Goal: Transaction & Acquisition: Book appointment/travel/reservation

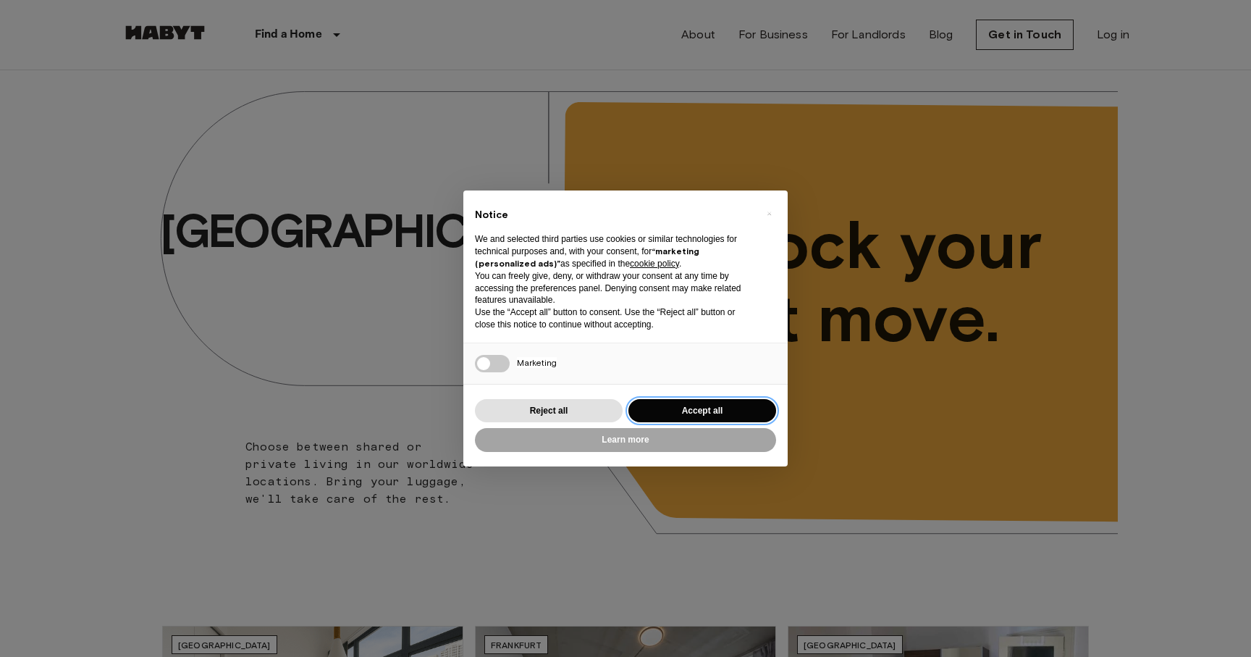
click at [687, 419] on button "Accept all" at bounding box center [703, 411] width 148 height 24
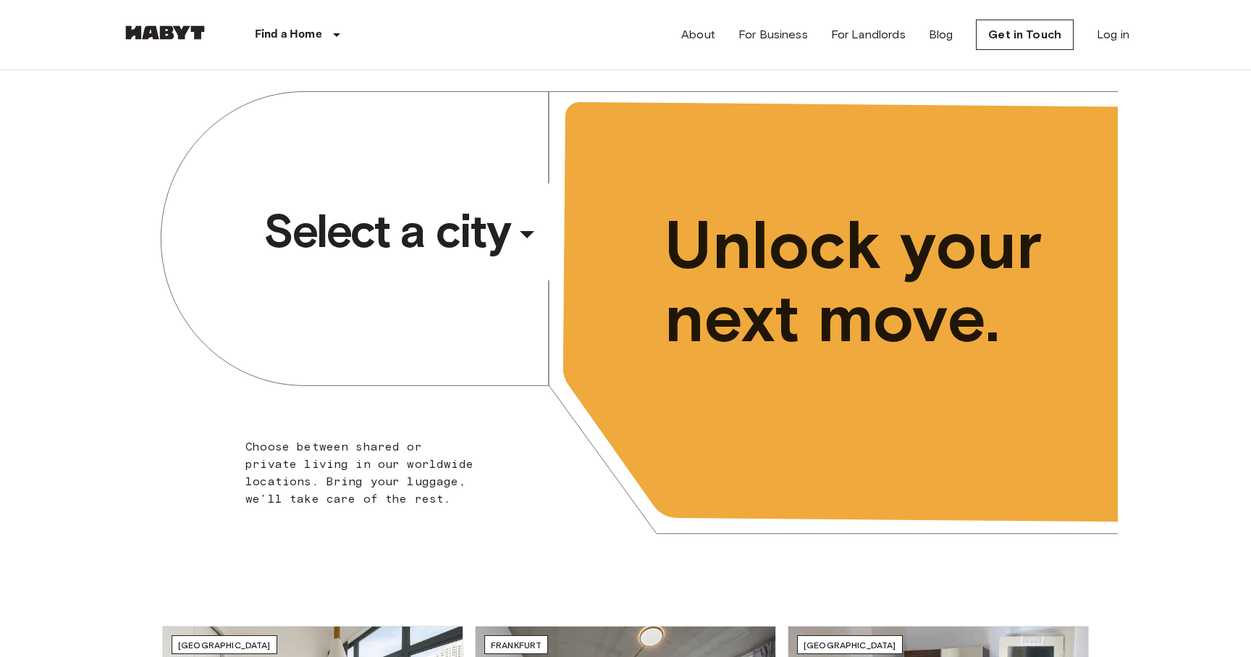
click at [449, 240] on span "Select a city" at bounding box center [387, 231] width 246 height 58
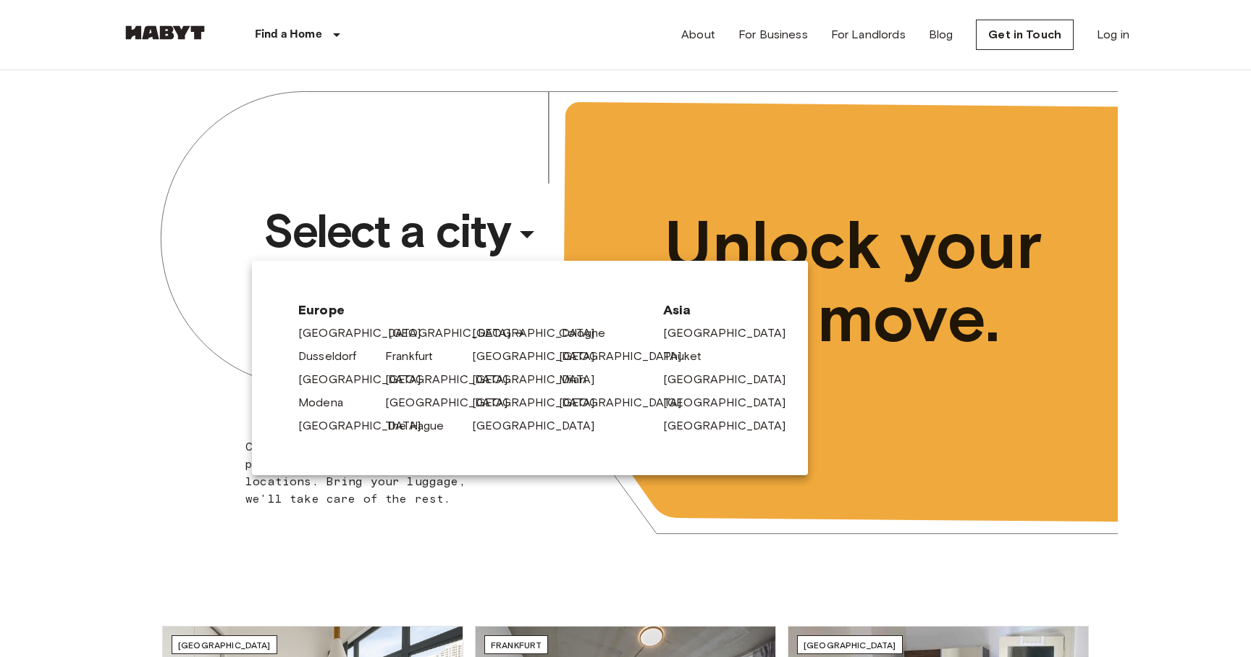
click at [413, 335] on link "[GEOGRAPHIC_DATA]" at bounding box center [457, 332] width 138 height 17
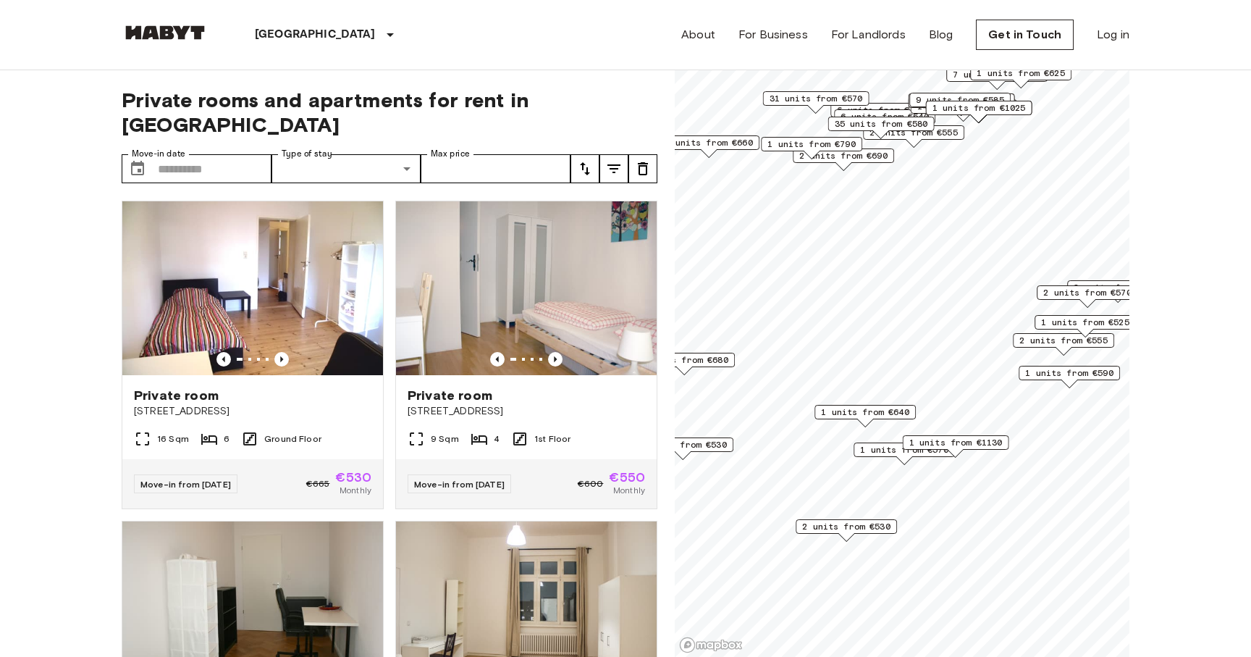
click at [862, 416] on span "1 units from €640" at bounding box center [865, 412] width 88 height 13
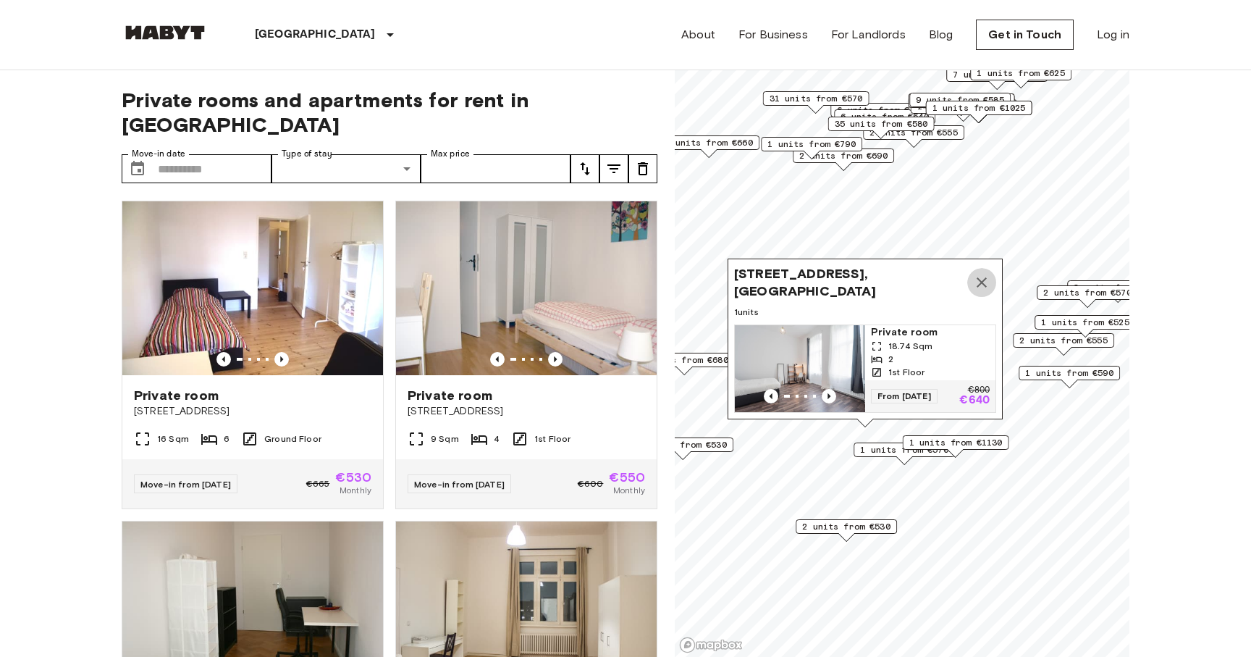
click at [988, 287] on icon "Map marker" at bounding box center [981, 282] width 17 height 17
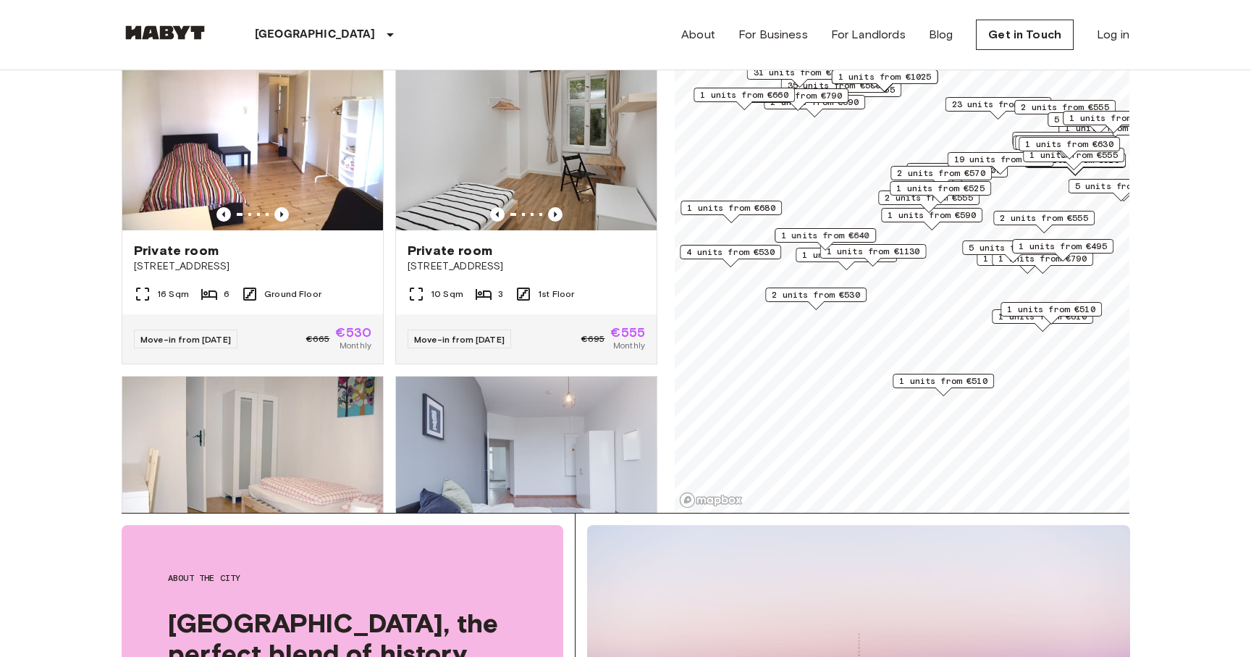
scroll to position [148, 0]
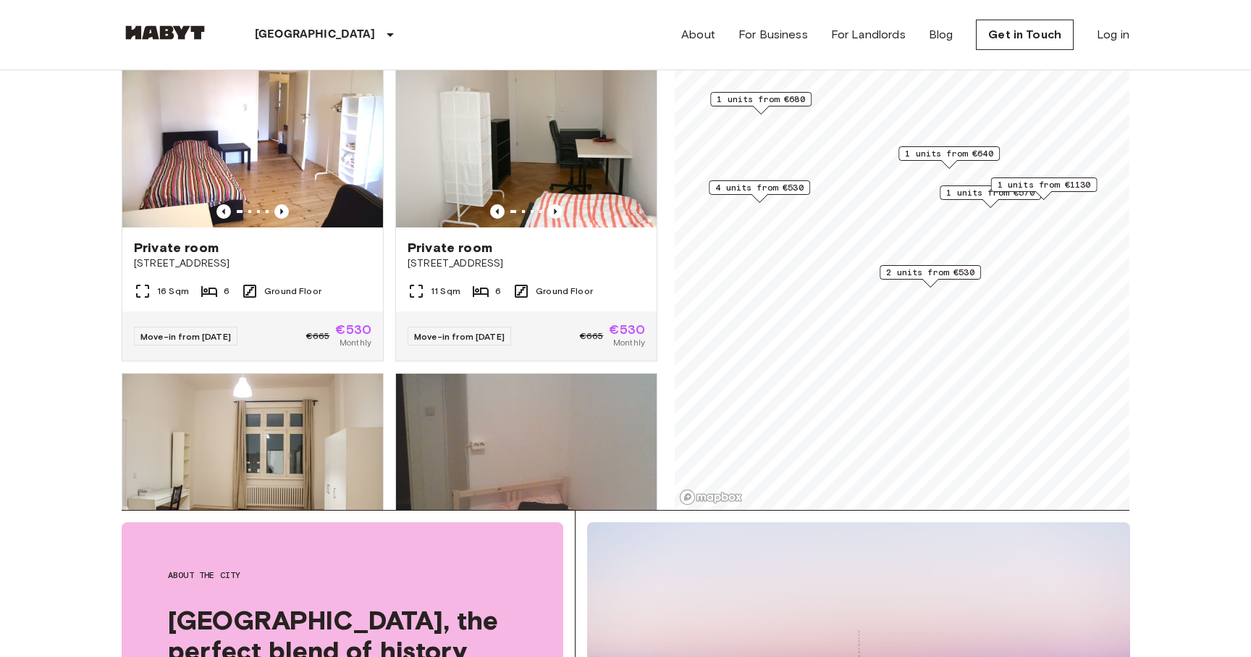
click at [1050, 186] on span "1 units from €1130" at bounding box center [1044, 184] width 93 height 13
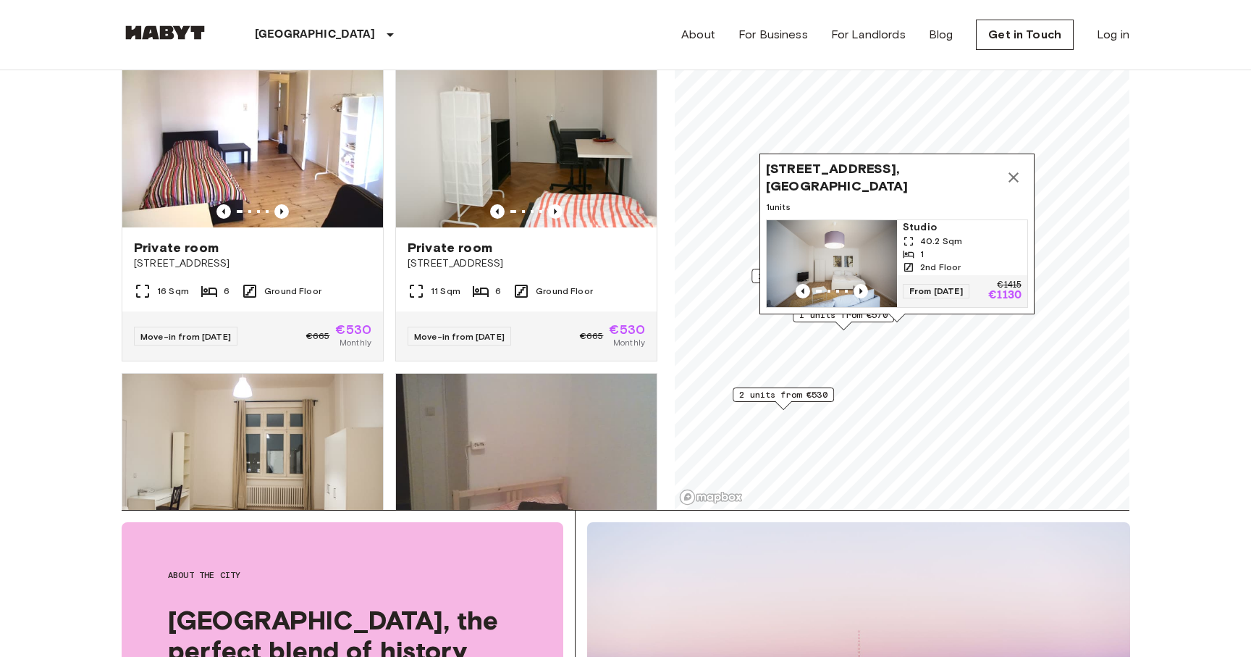
click at [964, 235] on div "40.2 Sqm" at bounding box center [962, 241] width 119 height 13
click at [1012, 179] on icon "Map marker" at bounding box center [1014, 177] width 10 height 10
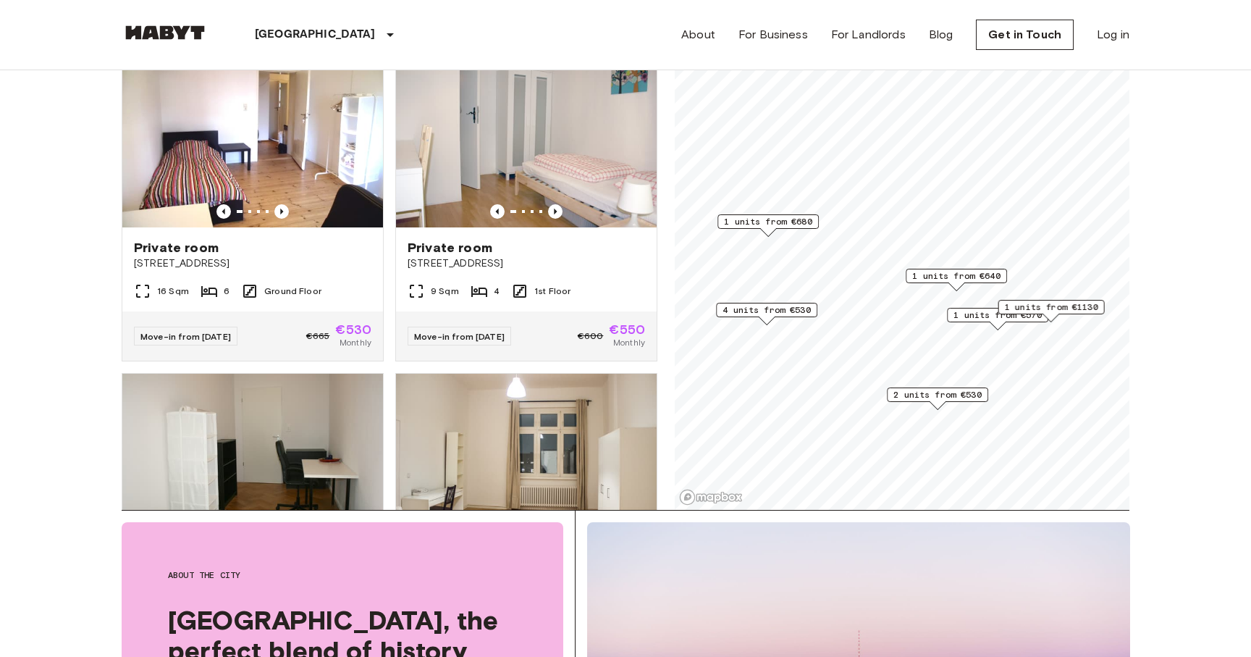
click at [926, 395] on span "2 units from €530" at bounding box center [938, 394] width 88 height 13
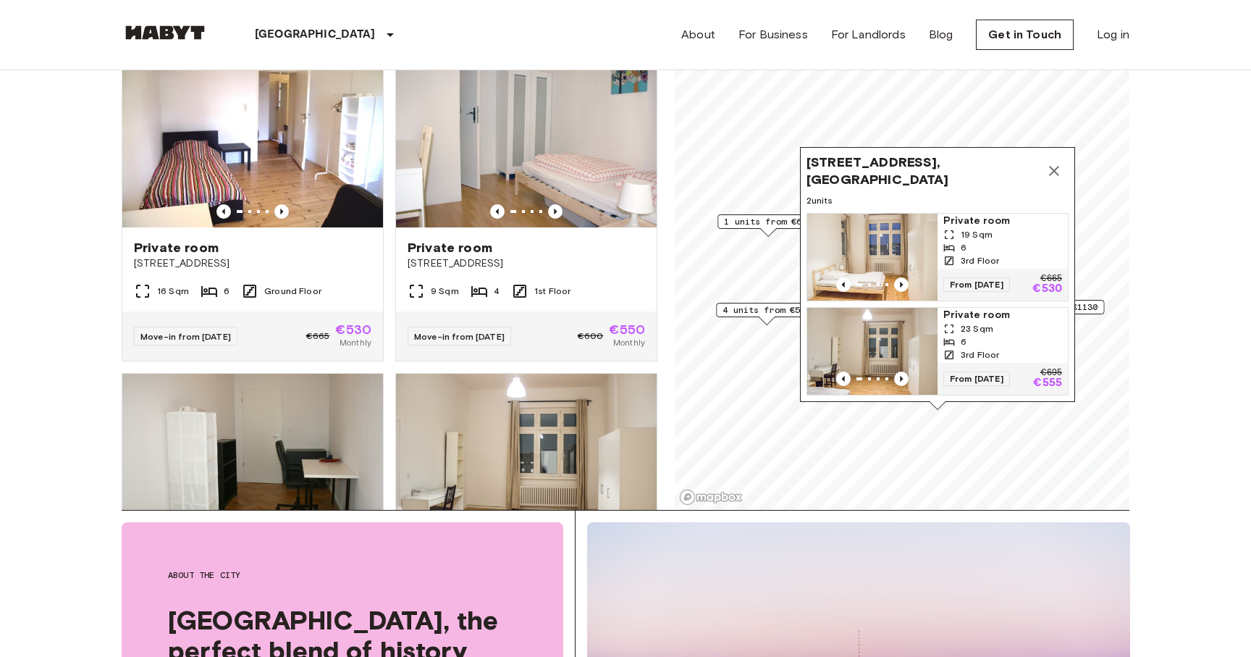
click at [753, 311] on span "4 units from €530" at bounding box center [767, 309] width 88 height 13
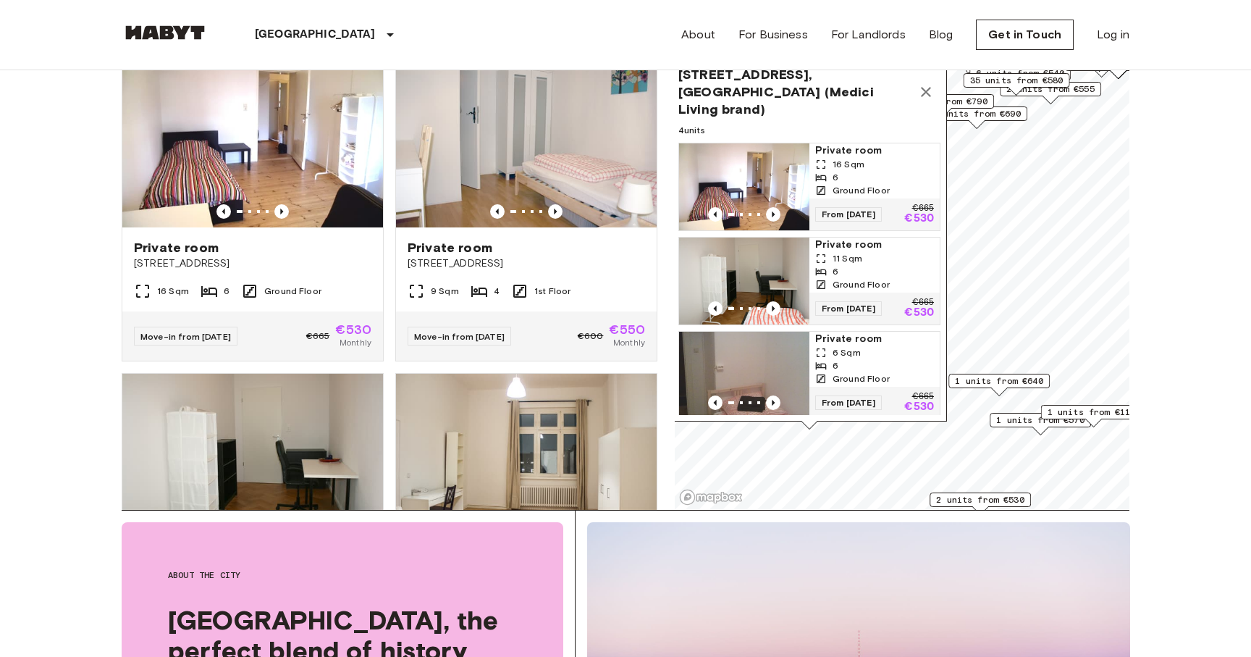
click at [928, 83] on icon "Map marker" at bounding box center [925, 91] width 17 height 17
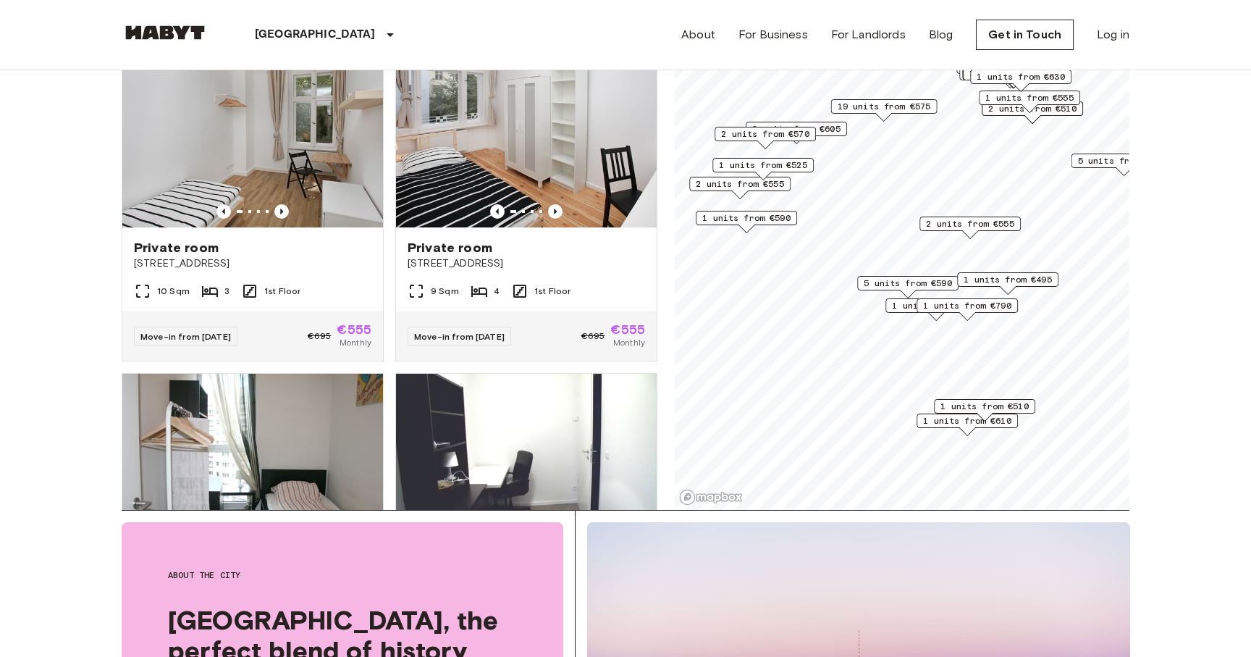
click at [985, 308] on span "1 units from €790" at bounding box center [967, 305] width 88 height 13
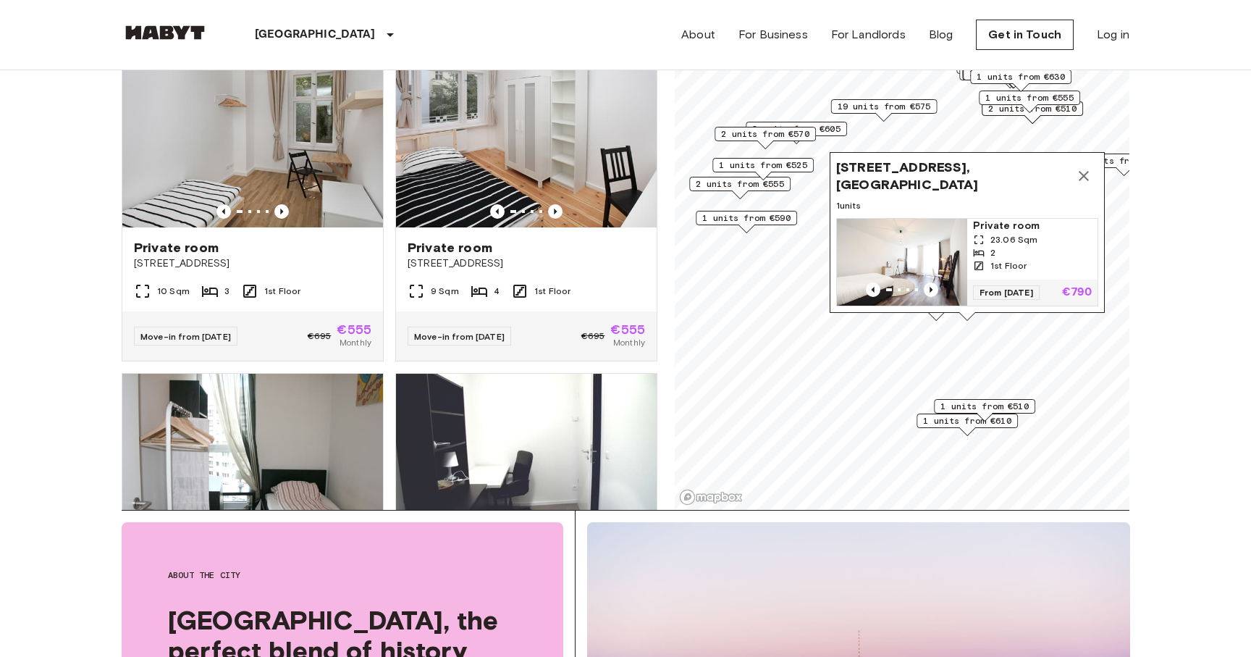
click at [1091, 182] on icon "Map marker" at bounding box center [1083, 175] width 17 height 17
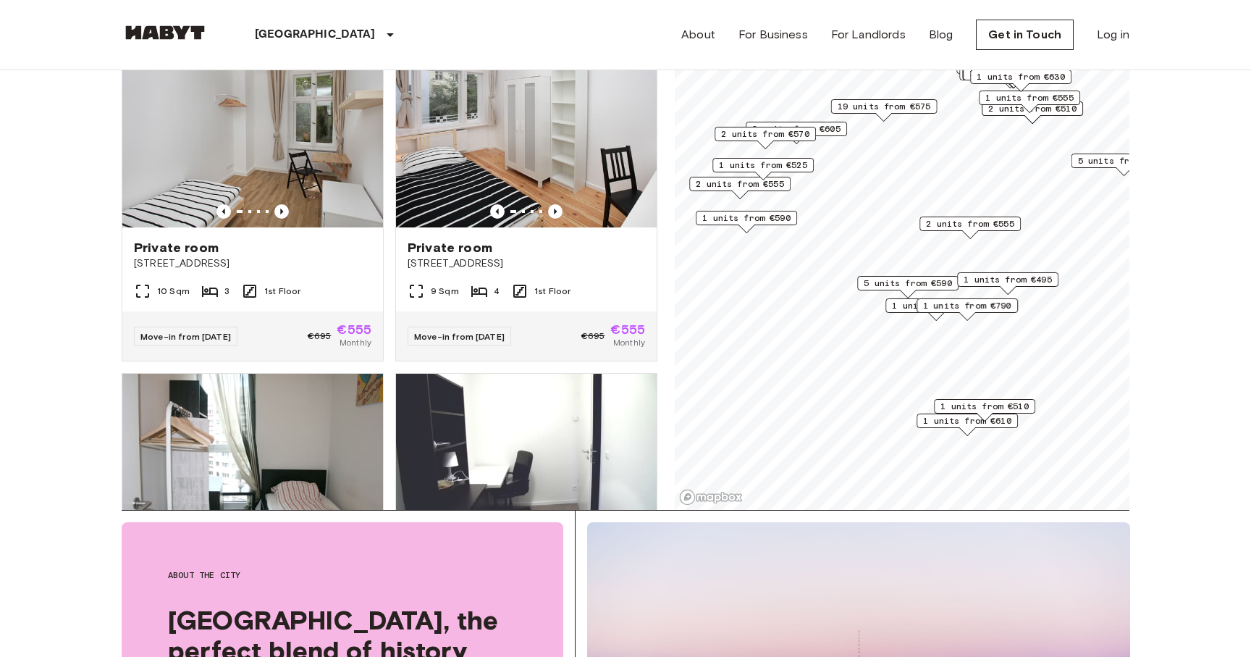
click at [1043, 282] on span "1 units from €495" at bounding box center [1008, 279] width 88 height 13
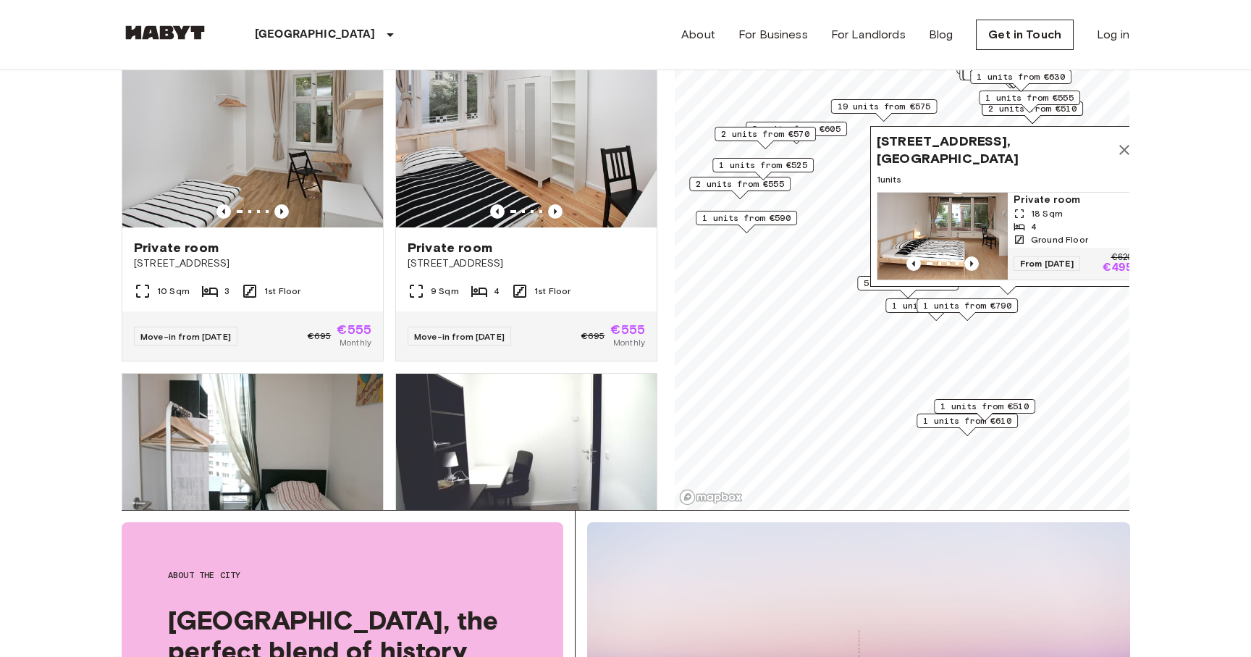
click at [1125, 151] on icon "Map marker" at bounding box center [1125, 150] width 10 height 10
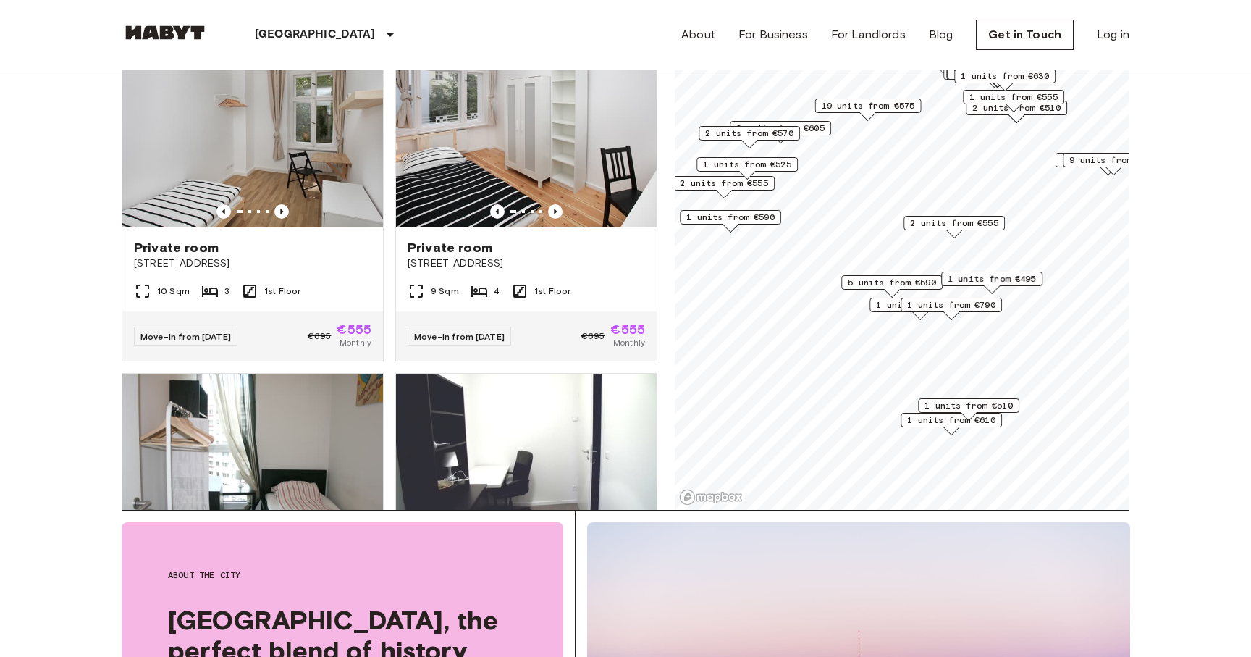
click at [886, 303] on span "1 units from €565" at bounding box center [920, 304] width 88 height 13
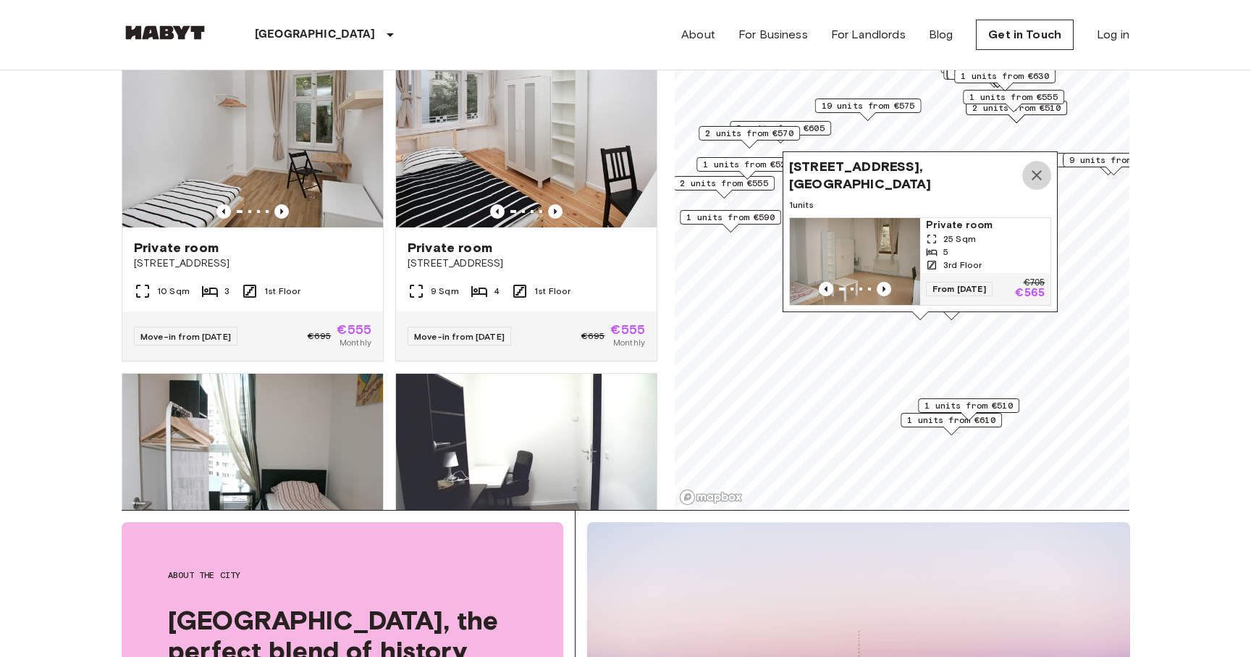
click at [1043, 179] on icon "Map marker" at bounding box center [1036, 175] width 17 height 17
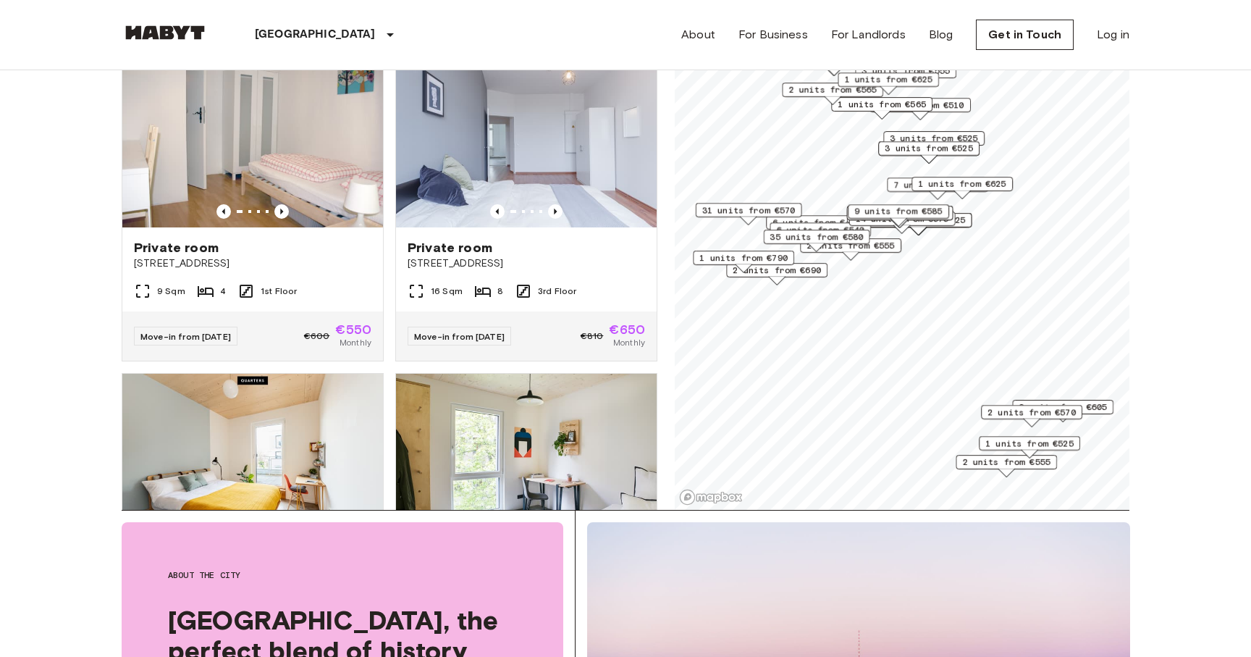
click at [965, 218] on span "1 units from €1025" at bounding box center [919, 220] width 93 height 13
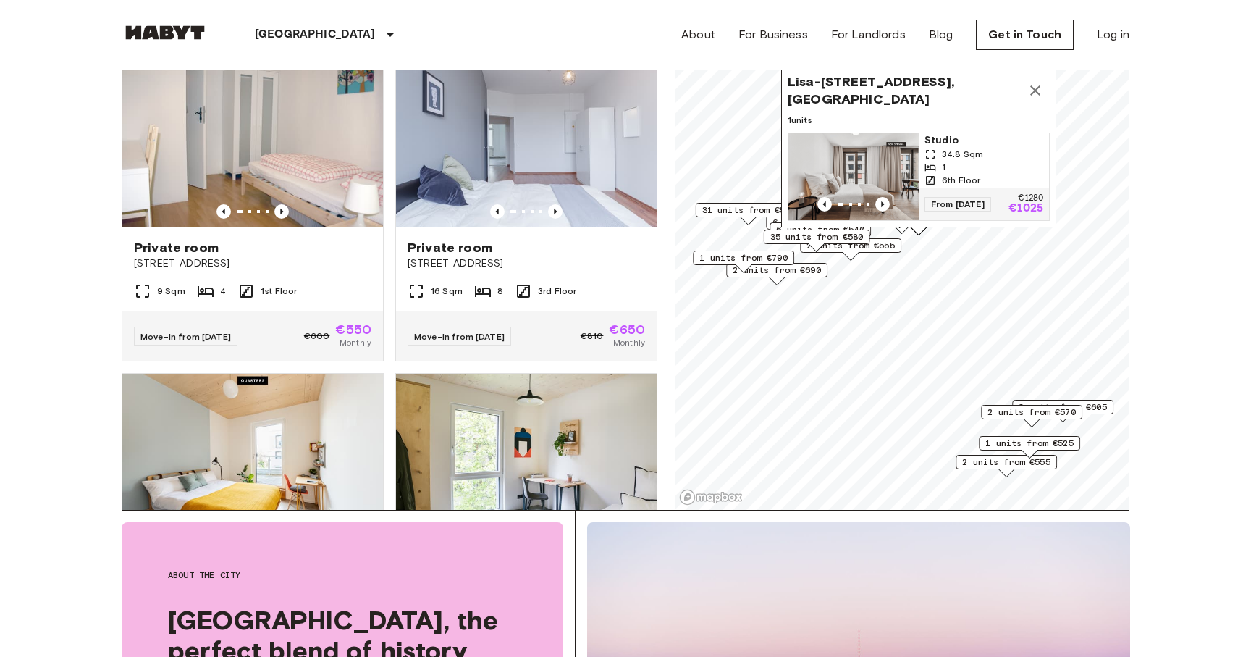
click at [1043, 75] on div "Lisa-Fittko-Straße 7, 10557 Berlin, GER" at bounding box center [919, 90] width 262 height 35
click at [1041, 82] on icon "Map marker" at bounding box center [1035, 90] width 17 height 17
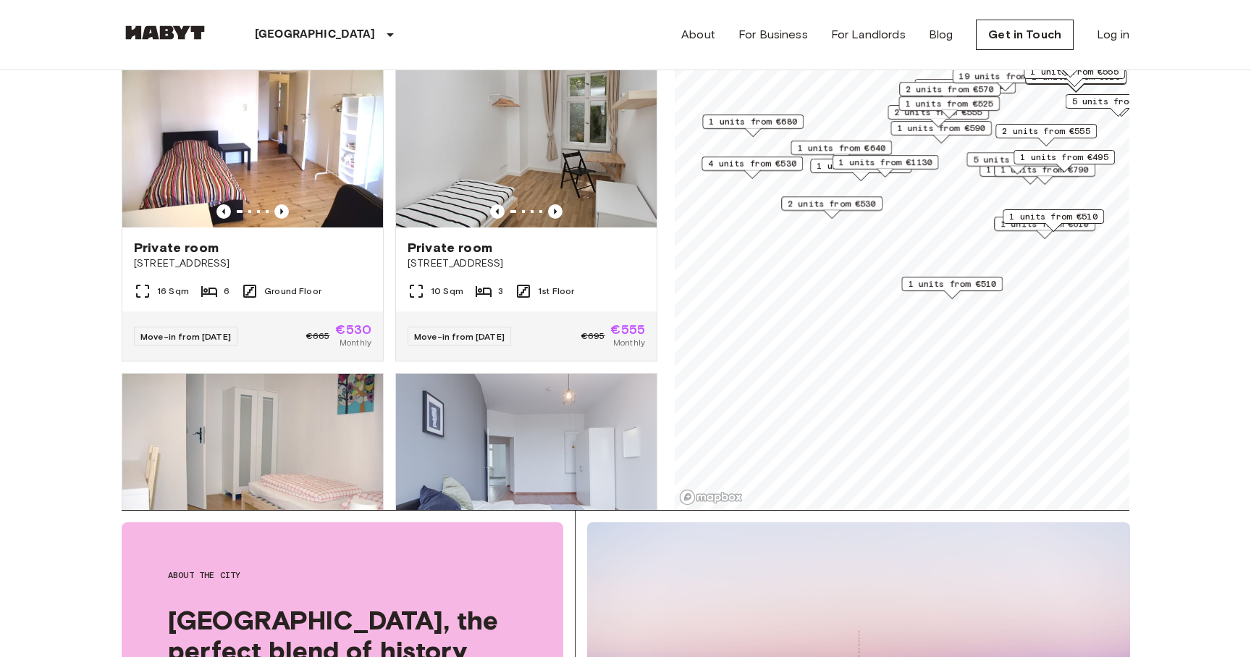
click at [958, 285] on span "1 units from €510" at bounding box center [952, 283] width 88 height 13
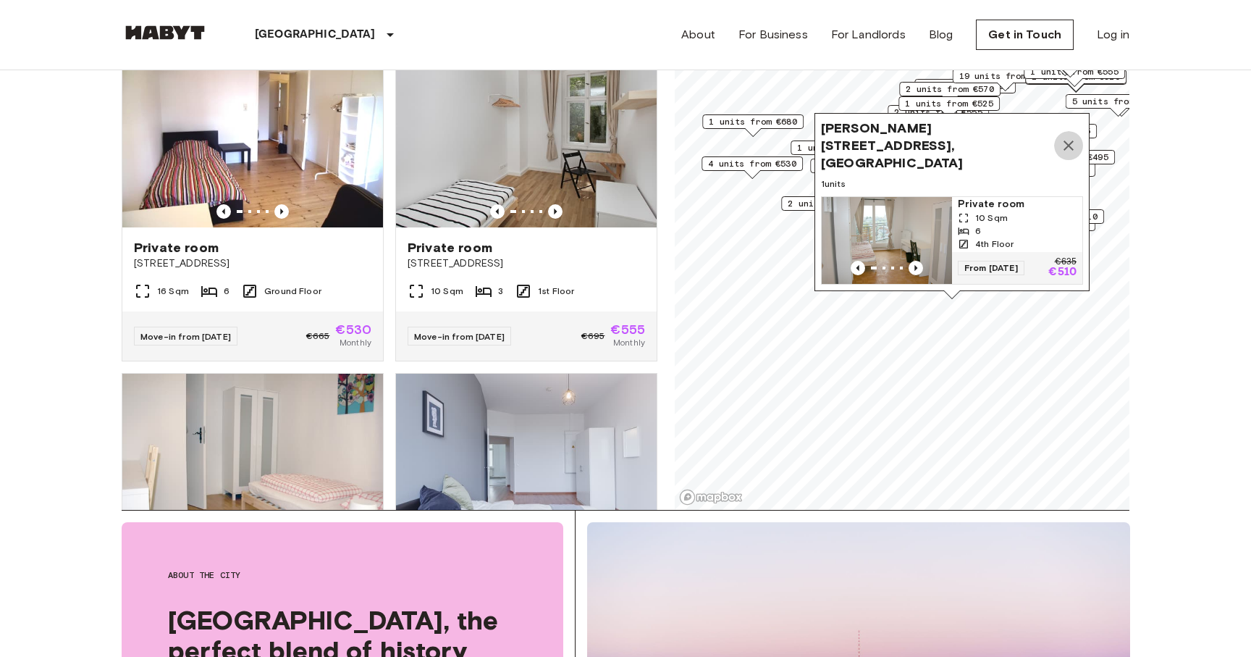
click at [1075, 151] on icon "Map marker" at bounding box center [1068, 145] width 17 height 17
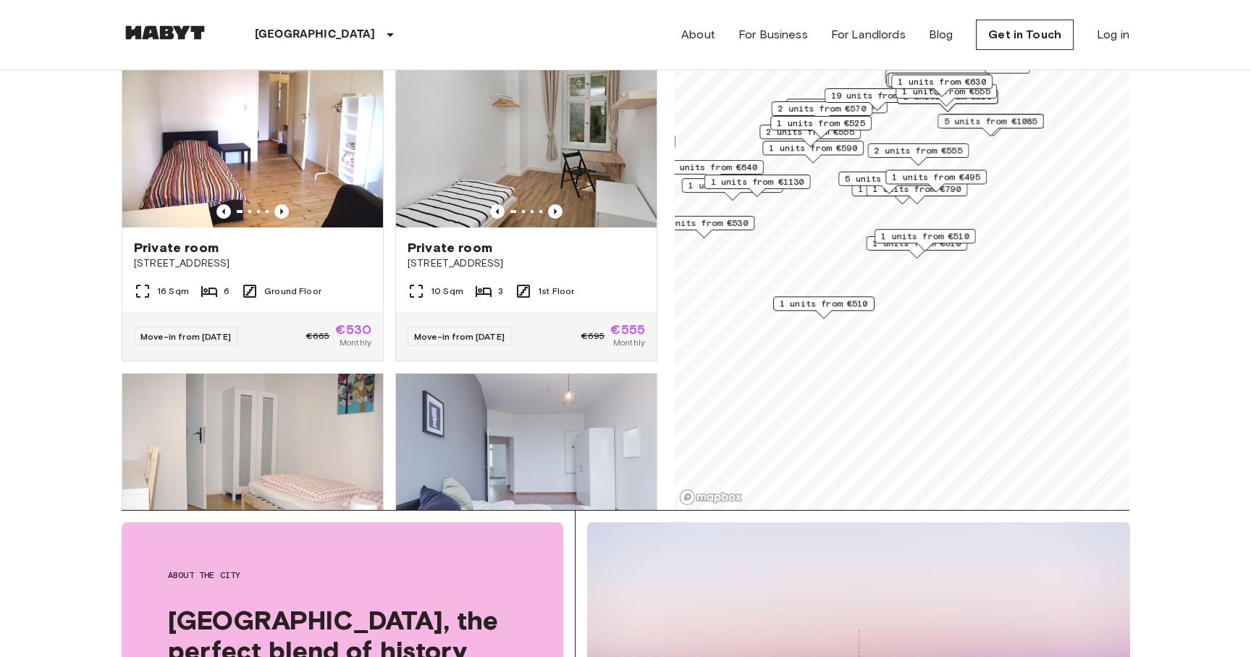
drag, startPoint x: 1005, startPoint y: 213, endPoint x: 875, endPoint y: 232, distance: 131.8
click at [875, 232] on div "1 units from €510" at bounding box center [925, 236] width 101 height 14
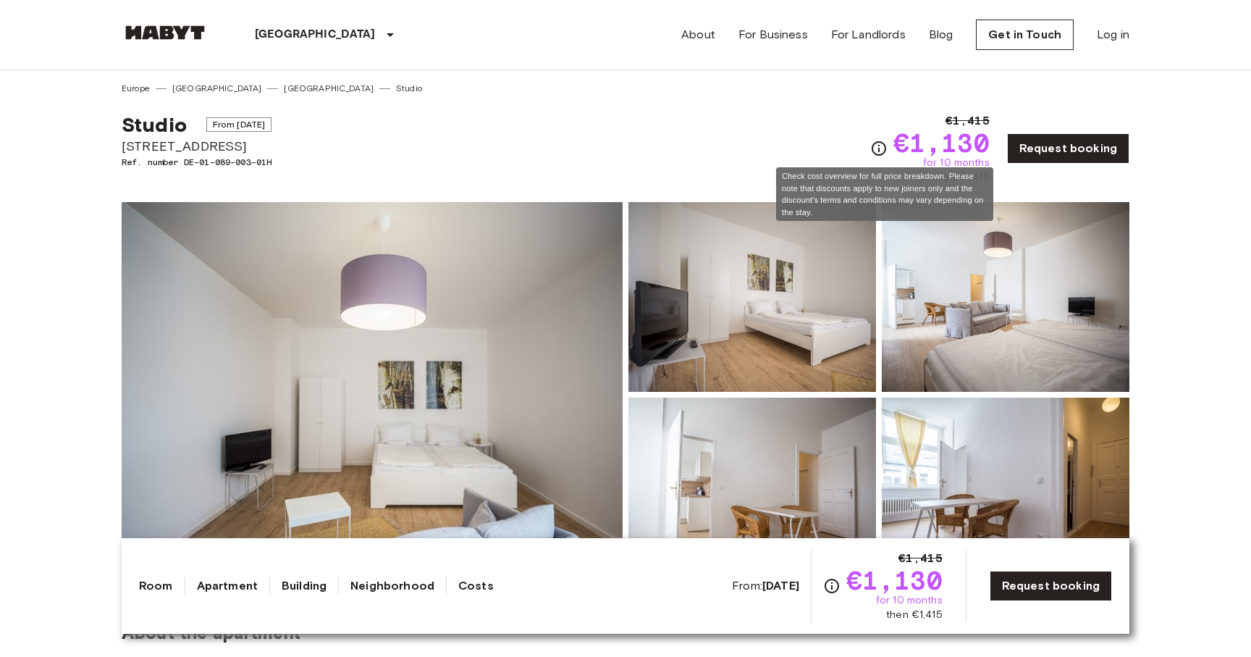
click at [884, 147] on icon "Check cost overview for full price breakdown. Please note that discounts apply …" at bounding box center [878, 148] width 17 height 17
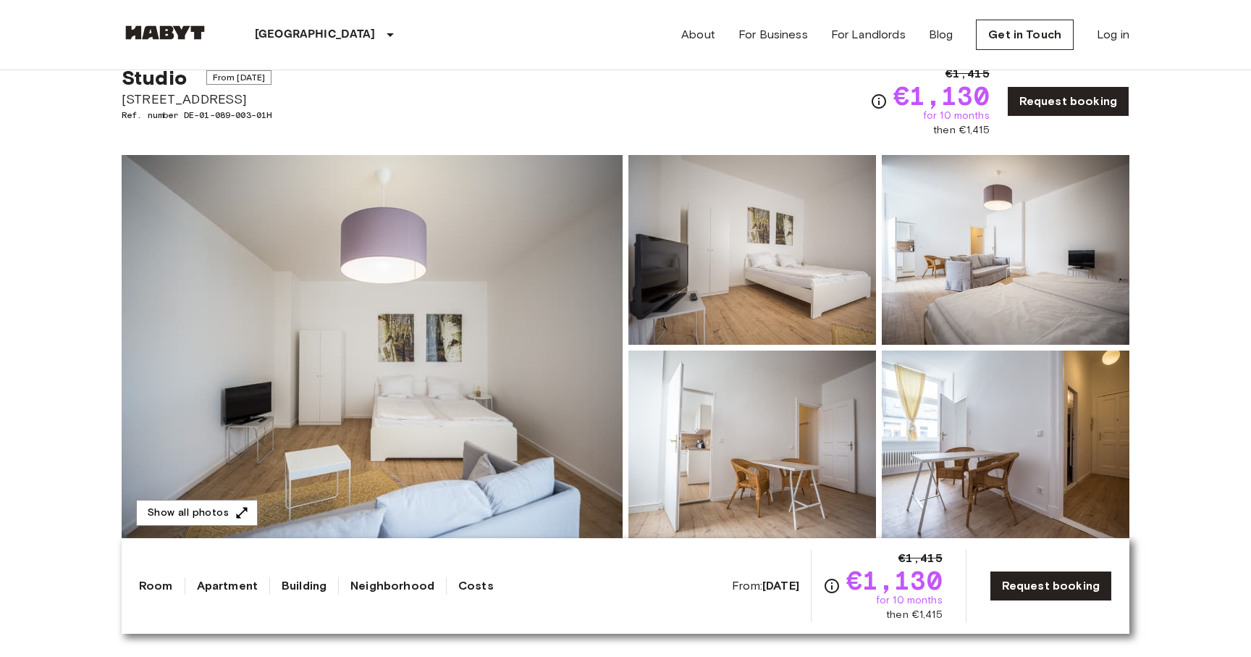
scroll to position [8, 0]
